Goal: Task Accomplishment & Management: Use online tool/utility

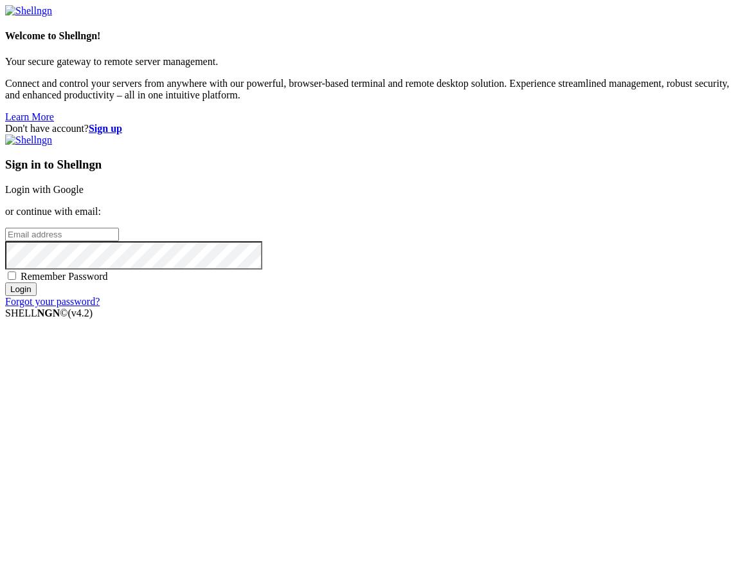
click at [119, 241] on input "email" at bounding box center [62, 235] width 114 height 14
paste input "[EMAIL_ADDRESS][DOMAIN_NAME]"
type input "[EMAIL_ADDRESS][DOMAIN_NAME]"
click at [37, 296] on input "Login" at bounding box center [21, 289] width 32 height 14
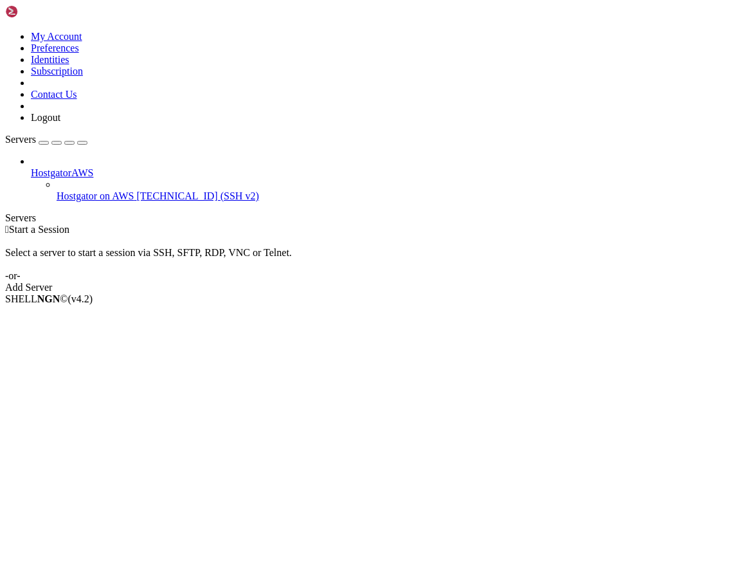
click at [68, 190] on span "Hostgator on AWS" at bounding box center [96, 195] width 78 height 11
click at [137, 190] on span "[TECHNICAL_ID] (SSH v2)" at bounding box center [198, 195] width 122 height 11
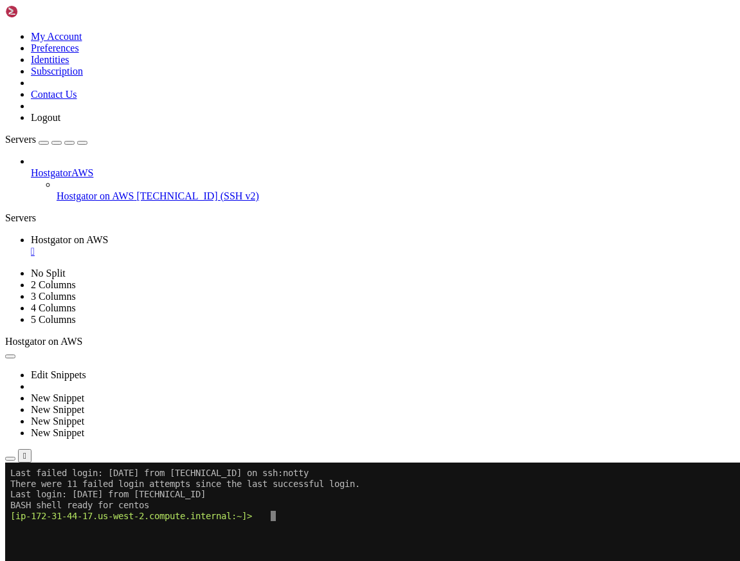
click at [10, 458] on icon "button" at bounding box center [10, 458] width 0 height 0
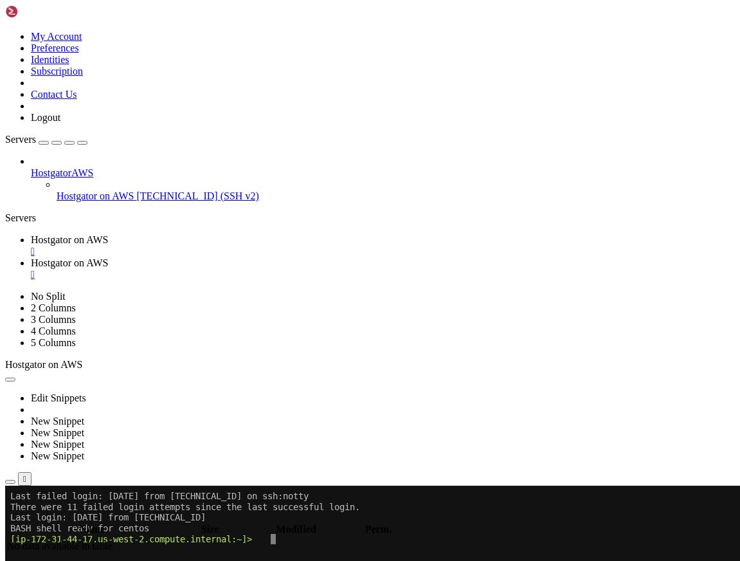
click at [132, 508] on input "/" at bounding box center [75, 515] width 114 height 14
type input "/var/www/html/sites/shared"
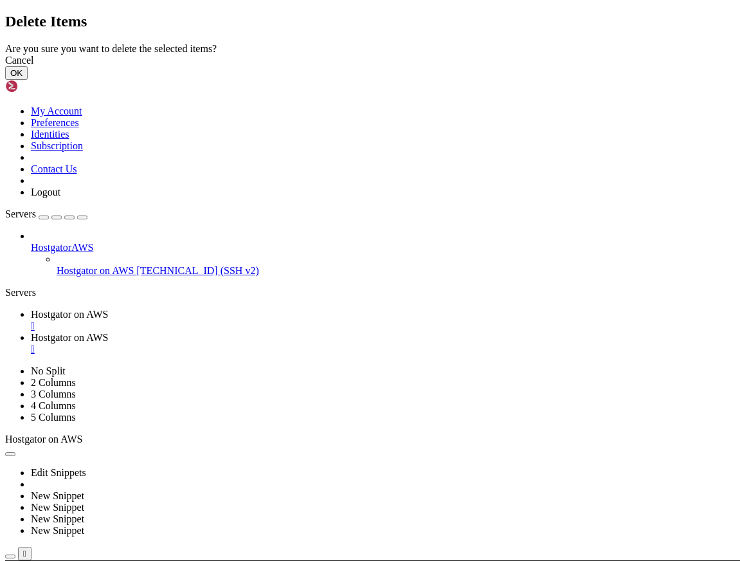
click at [28, 80] on button "OK" at bounding box center [16, 73] width 23 height 14
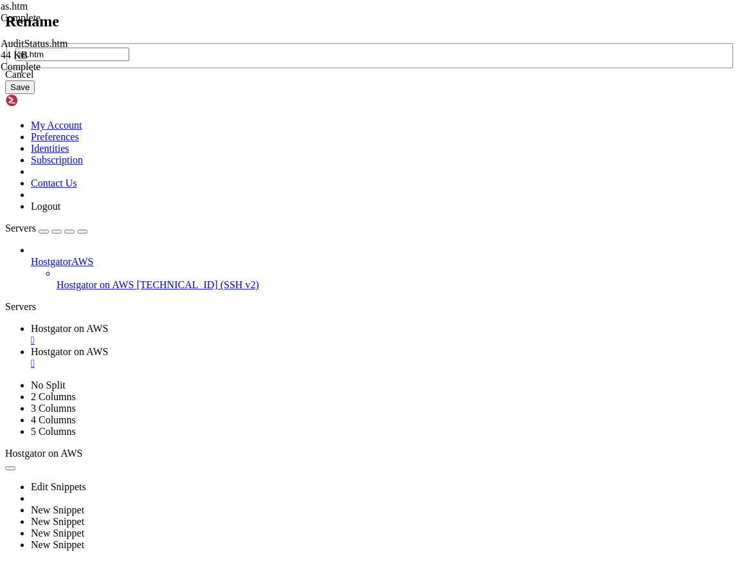
type input "as.htm"
click at [35, 94] on button "Save" at bounding box center [20, 87] width 30 height 14
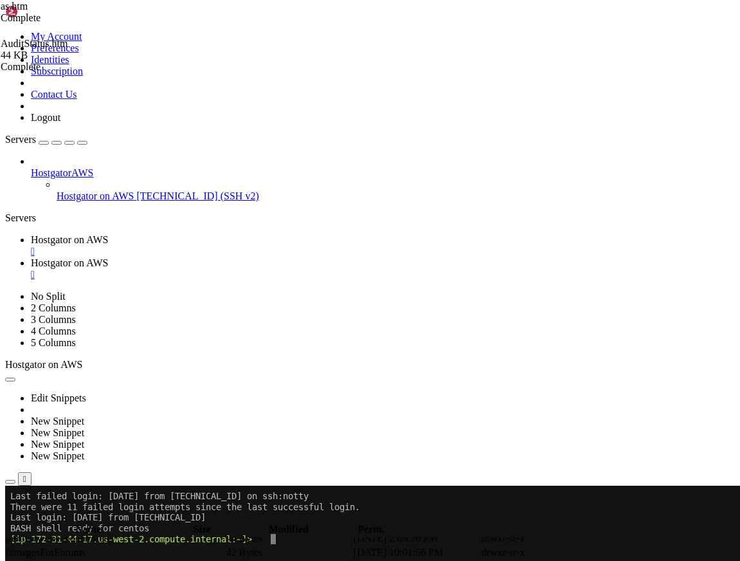
scroll to position [0, 0]
click at [390, 269] on div "" at bounding box center [383, 275] width 704 height 12
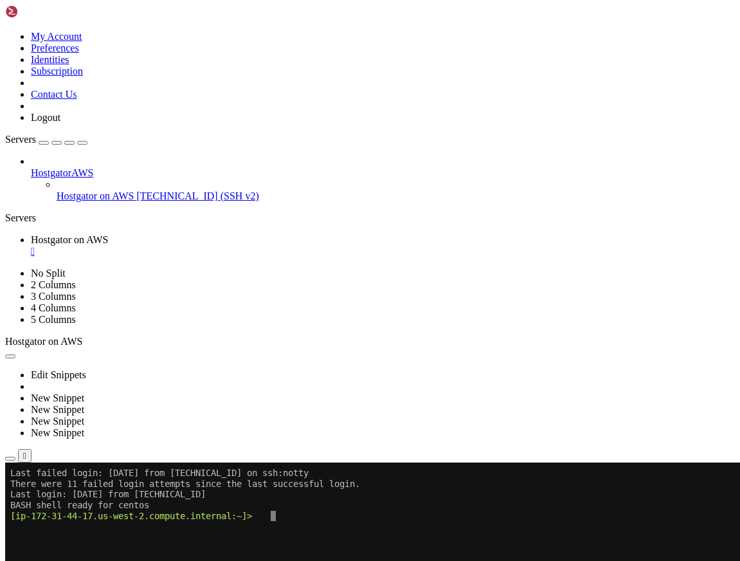
click at [327, 510] on x-row "[ip-172-31-44-17.us-west-2.compute.internal:~]>" at bounding box center [293, 515] width 567 height 11
click at [5, 31] on link at bounding box center [5, 31] width 0 height 0
click at [60, 123] on link "Logout" at bounding box center [46, 117] width 30 height 11
